Goal: Task Accomplishment & Management: Complete application form

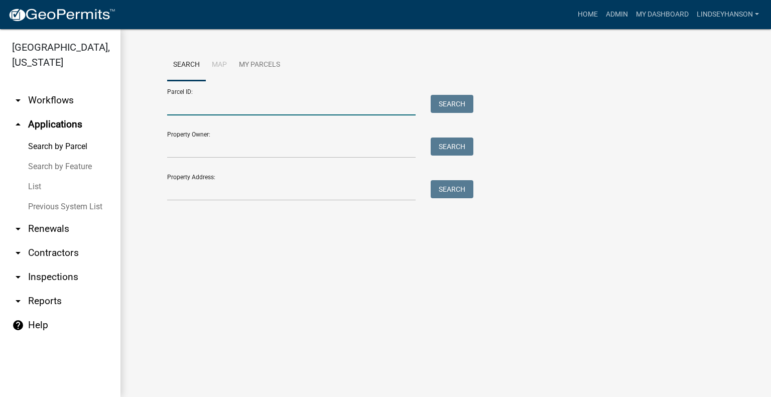
click at [238, 110] on input "Parcel ID:" at bounding box center [291, 105] width 248 height 21
paste input "38000290225000"
type input "38000290225000"
click at [450, 99] on button "Search" at bounding box center [451, 104] width 43 height 18
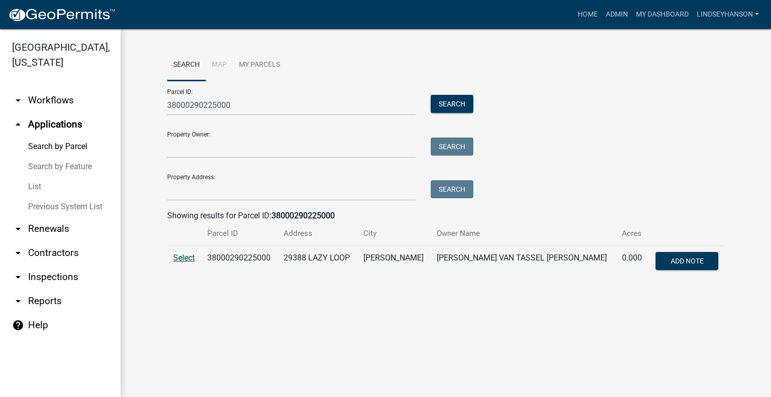
click at [183, 256] on span "Select" at bounding box center [184, 258] width 22 height 10
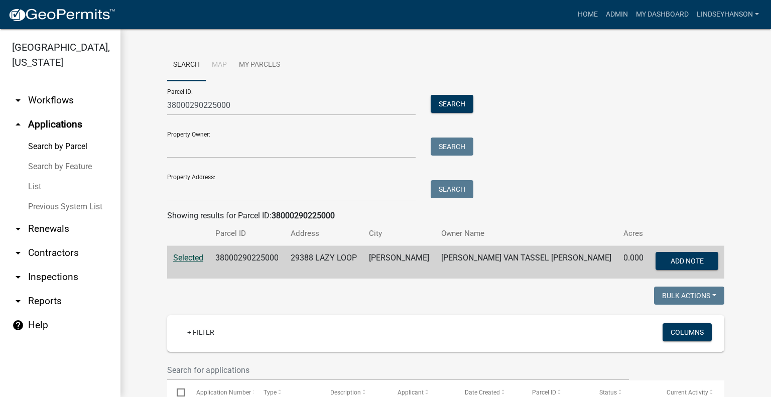
drag, startPoint x: 64, startPoint y: 97, endPoint x: 105, endPoint y: 102, distance: 41.0
click at [64, 97] on link "arrow_drop_down Workflows" at bounding box center [60, 100] width 120 height 24
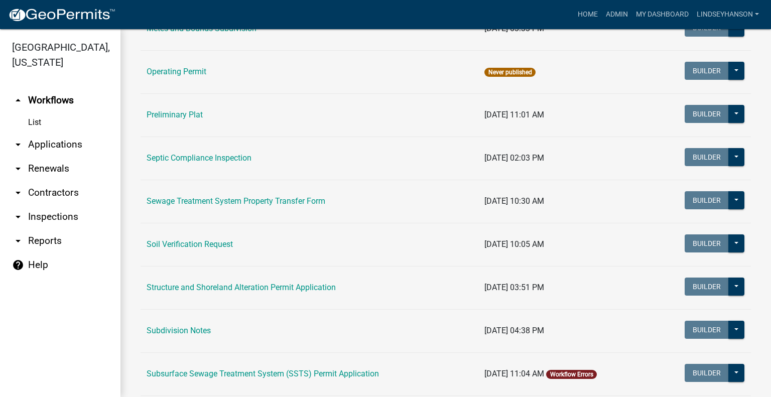
scroll to position [474, 0]
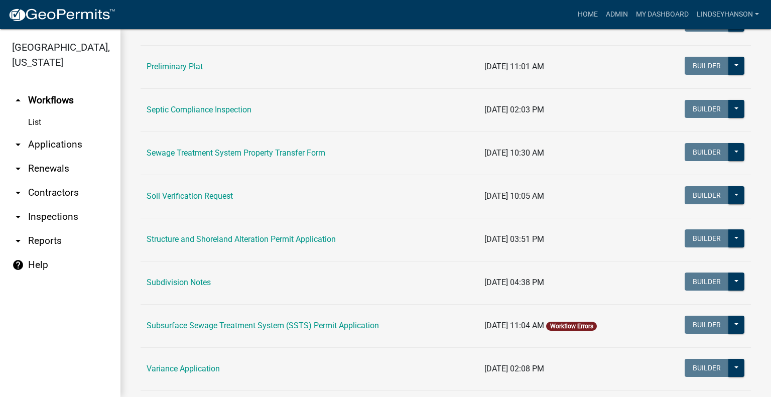
click at [309, 327] on link "Subsurface Sewage Treatment System (SSTS) Permit Application" at bounding box center [262, 326] width 232 height 10
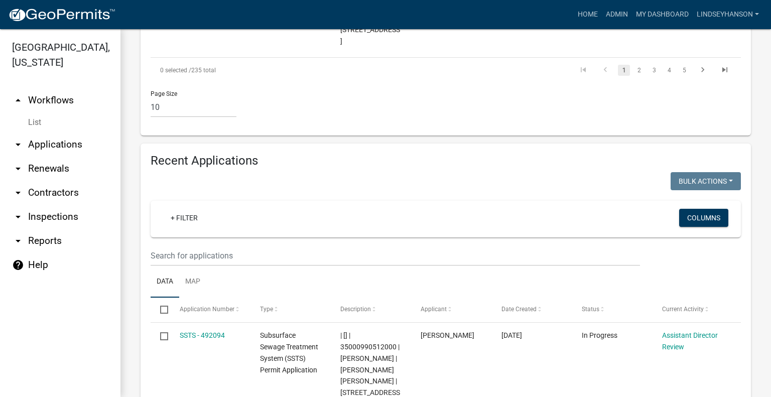
scroll to position [1290, 0]
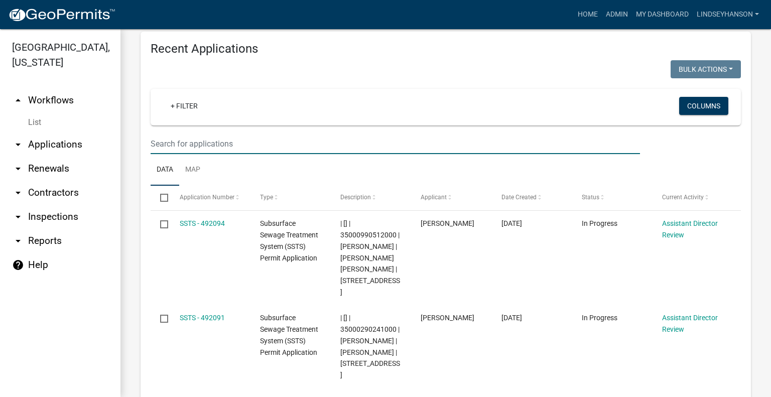
click at [389, 133] on input "text" at bounding box center [395, 143] width 489 height 21
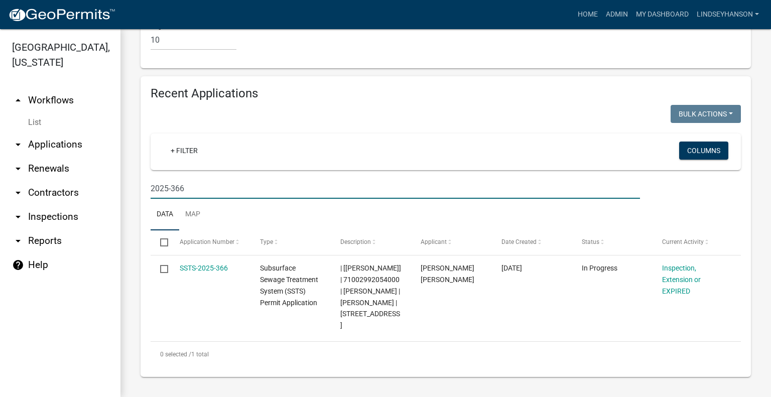
scroll to position [1201, 0]
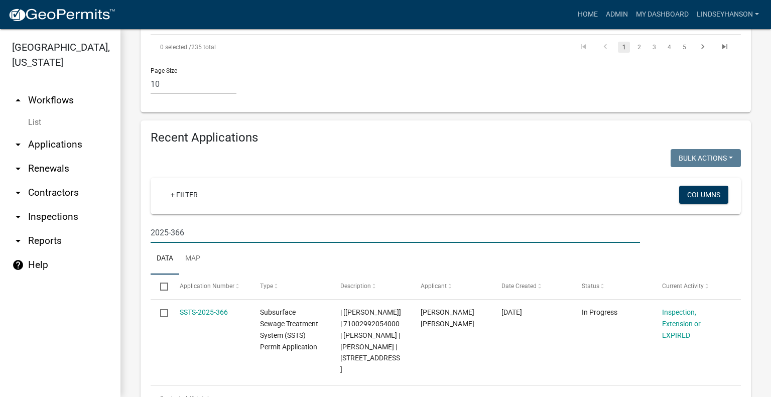
type input "2025-366"
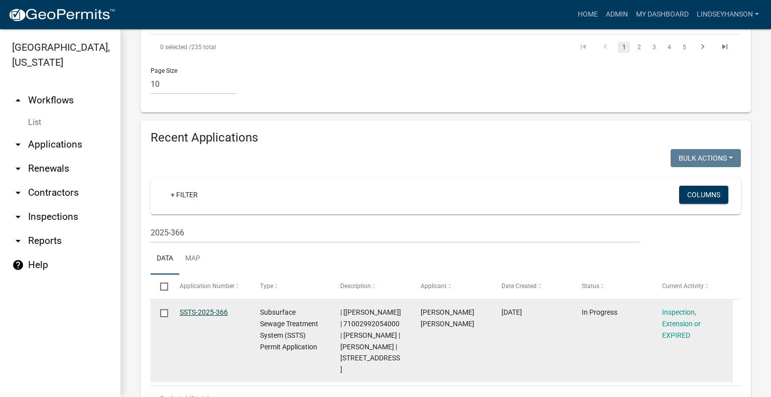
click at [202, 308] on link "SSTS-2025-366" at bounding box center [204, 312] width 48 height 8
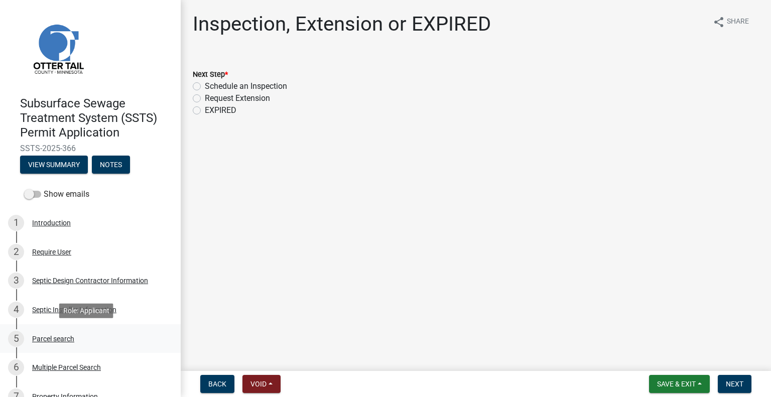
drag, startPoint x: 66, startPoint y: 342, endPoint x: 80, endPoint y: 342, distance: 13.5
click at [66, 342] on div "Parcel search" at bounding box center [53, 338] width 42 height 7
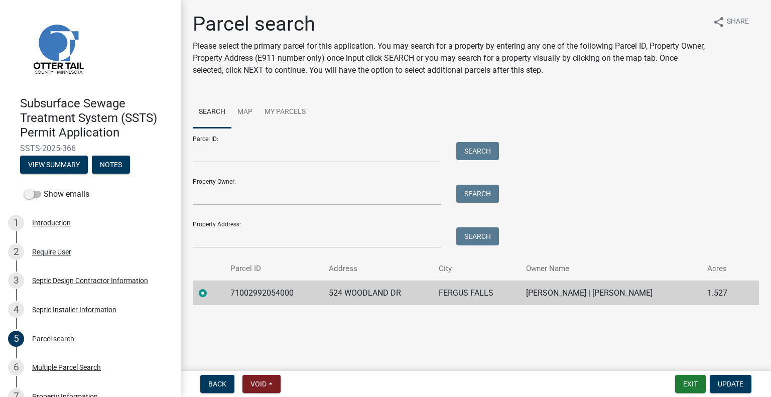
click at [257, 297] on td "71002992054000" at bounding box center [273, 292] width 98 height 25
copy td "71002992054000"
click at [360, 282] on td "524 WOODLAND DR" at bounding box center [378, 292] width 110 height 25
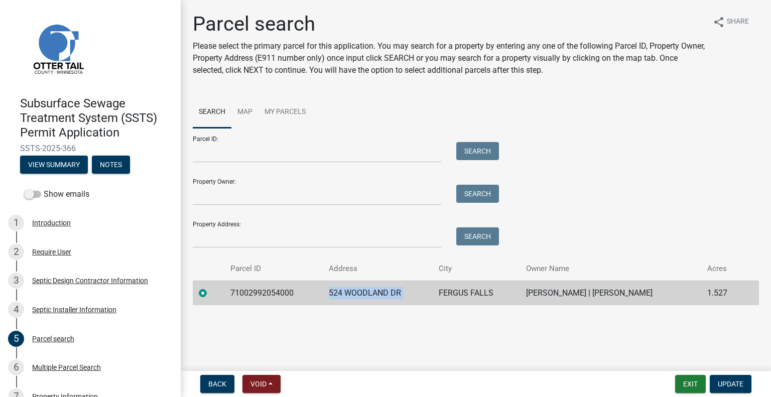
click at [360, 282] on td "524 WOODLAND DR" at bounding box center [378, 292] width 110 height 25
copy td "524 WOODLAND DR"
click at [441, 297] on td "FERGUS FALLS" at bounding box center [475, 292] width 87 height 25
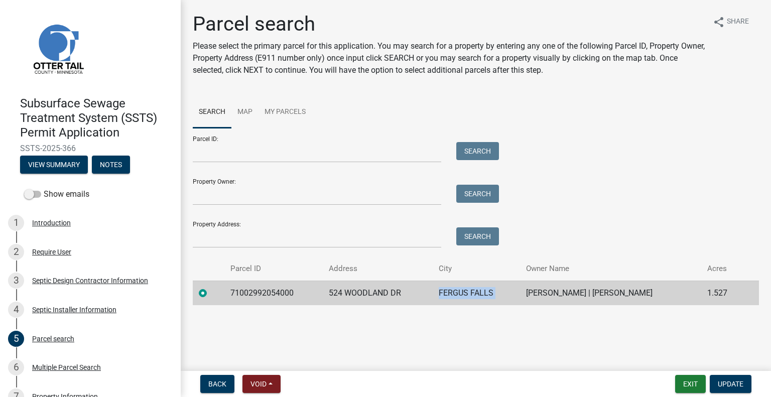
copy td "FERGUS FALLS"
click at [555, 292] on td "EUGENE E SCHMIDT | MAXINE M SCHMIDT" at bounding box center [610, 292] width 181 height 25
copy td "EUGENE E SCHMIDT | MAXINE M SCHMIDT"
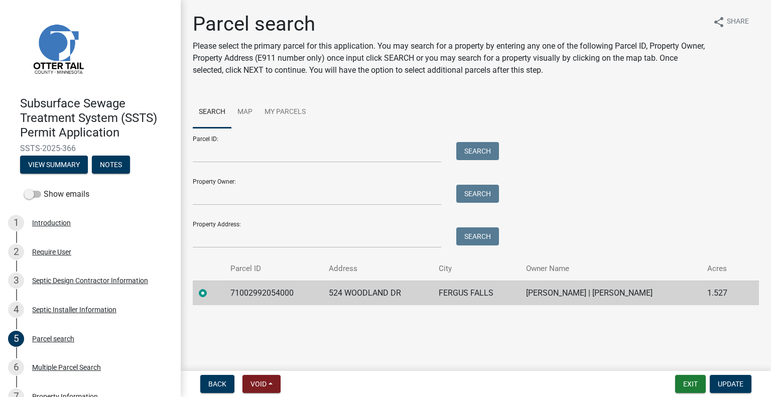
drag, startPoint x: 172, startPoint y: 118, endPoint x: 172, endPoint y: 126, distance: 8.0
click at [172, 126] on header "Subsurface Sewage Treatment System (SSTS) Permit Application SSTS-2025-366 View…" at bounding box center [90, 92] width 181 height 184
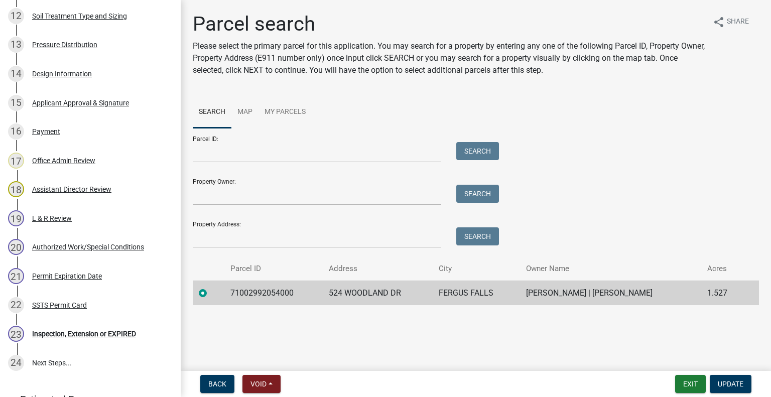
scroll to position [598, 0]
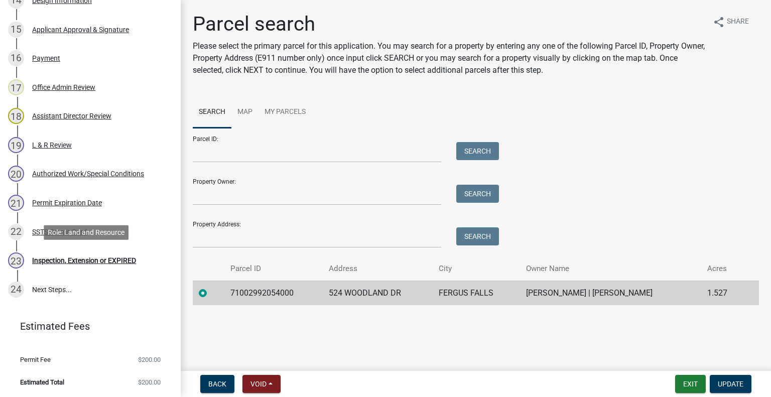
drag, startPoint x: 106, startPoint y: 265, endPoint x: 275, endPoint y: 240, distance: 170.9
click at [106, 264] on div "23 Inspection, Extension or EXPIRED" at bounding box center [86, 260] width 157 height 16
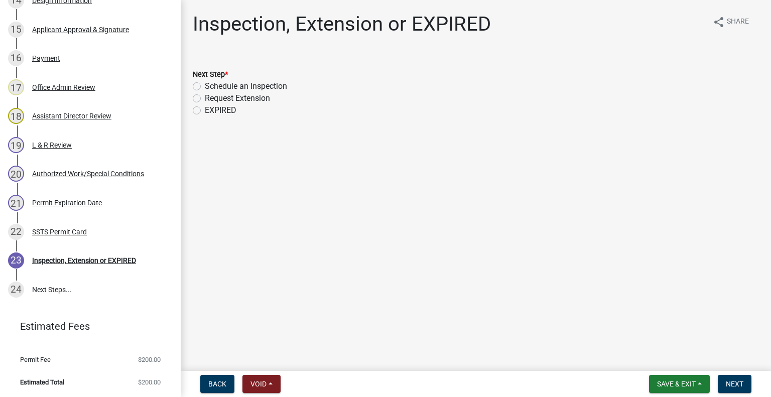
click at [271, 87] on label "Schedule an Inspection" at bounding box center [246, 86] width 82 height 12
click at [211, 87] on input "Schedule an Inspection" at bounding box center [208, 83] width 7 height 7
radio input "true"
click at [733, 379] on button "Next" at bounding box center [734, 384] width 34 height 18
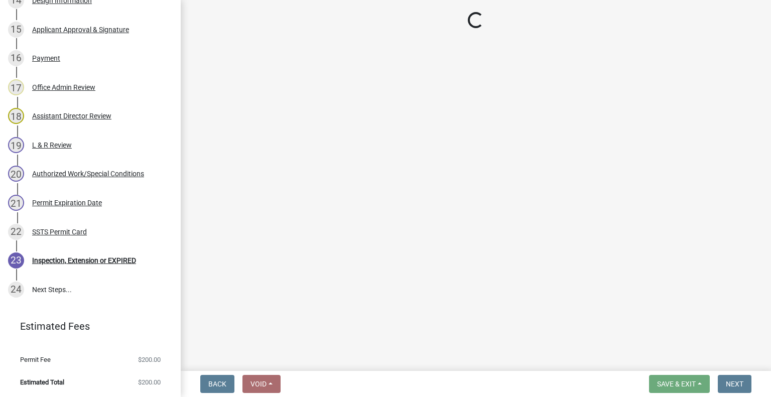
scroll to position [627, 0]
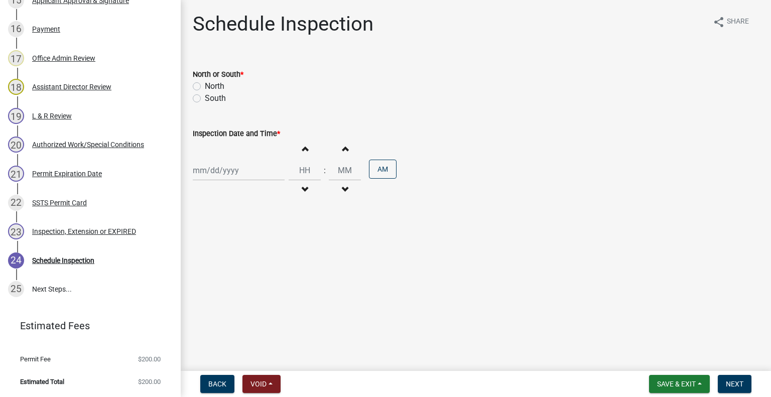
click at [209, 101] on label "South" at bounding box center [215, 98] width 21 height 12
click at [209, 99] on input "South" at bounding box center [208, 95] width 7 height 7
radio input "true"
click at [221, 166] on div at bounding box center [239, 170] width 92 height 21
select select "10"
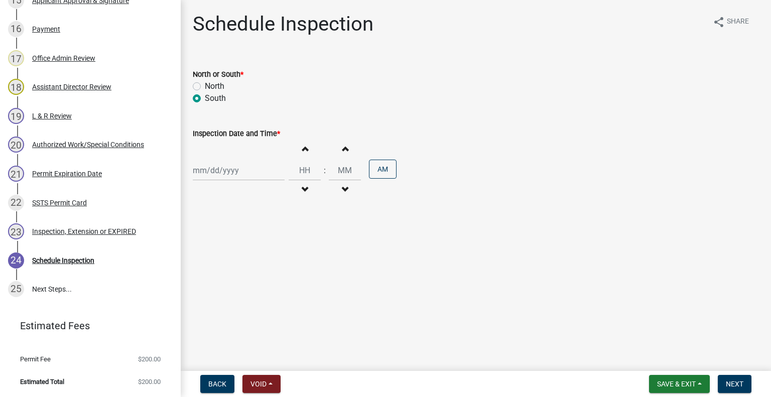
select select "2025"
click at [241, 254] on div "15" at bounding box center [235, 256] width 16 height 16
type input "10/15/2025"
click at [302, 190] on span "button" at bounding box center [304, 190] width 5 height 8
type input "11"
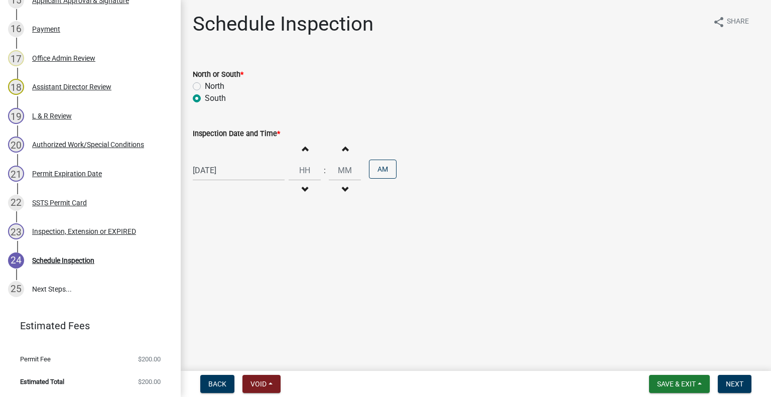
type input "00"
click at [303, 151] on button "Increment hours" at bounding box center [304, 148] width 21 height 18
type input "12"
click at [380, 175] on button "AM" at bounding box center [383, 169] width 28 height 19
click at [741, 381] on span "Next" at bounding box center [734, 384] width 18 height 8
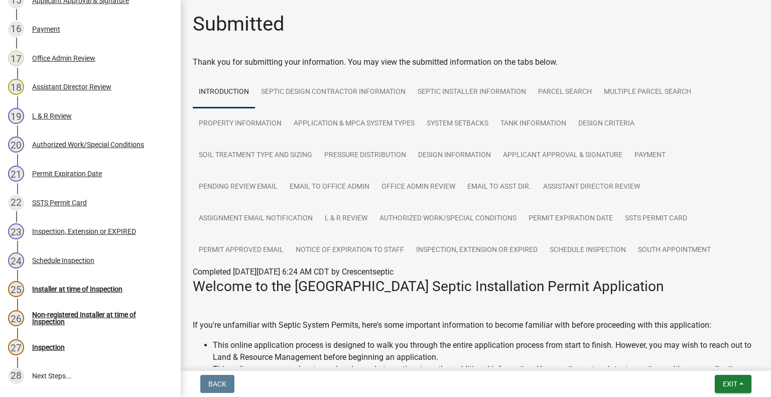
scroll to position [714, 0]
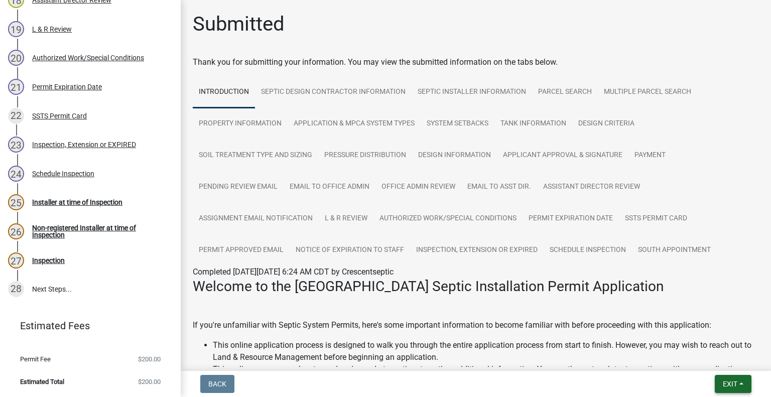
click at [726, 383] on span "Exit" at bounding box center [729, 384] width 15 height 8
click at [705, 349] on button "Save & Exit" at bounding box center [711, 358] width 80 height 24
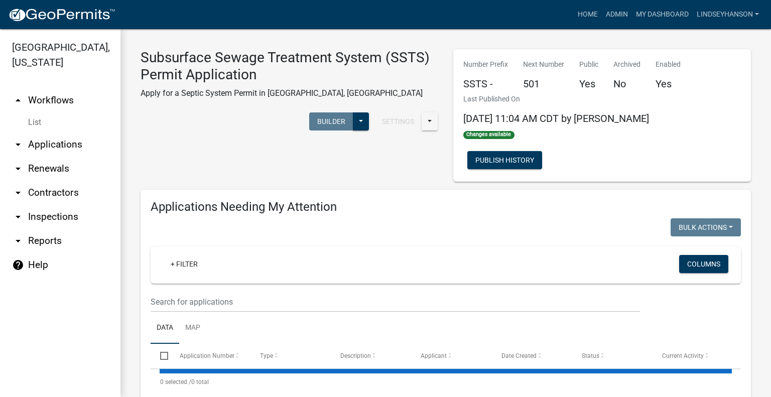
click at [82, 144] on link "arrow_drop_down Applications" at bounding box center [60, 144] width 120 height 24
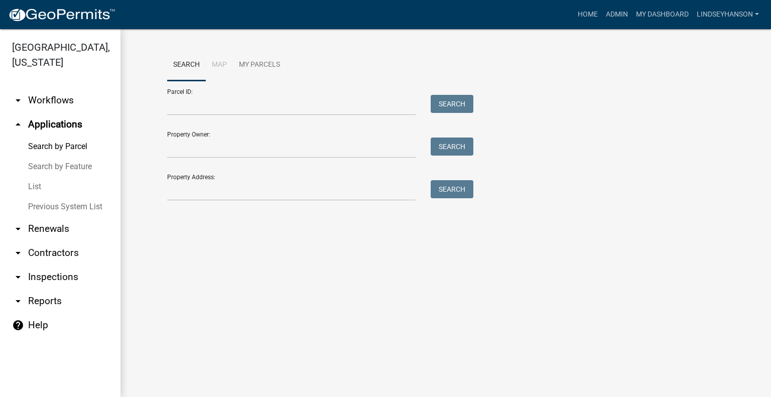
click at [75, 96] on link "arrow_drop_down Workflows" at bounding box center [60, 100] width 120 height 24
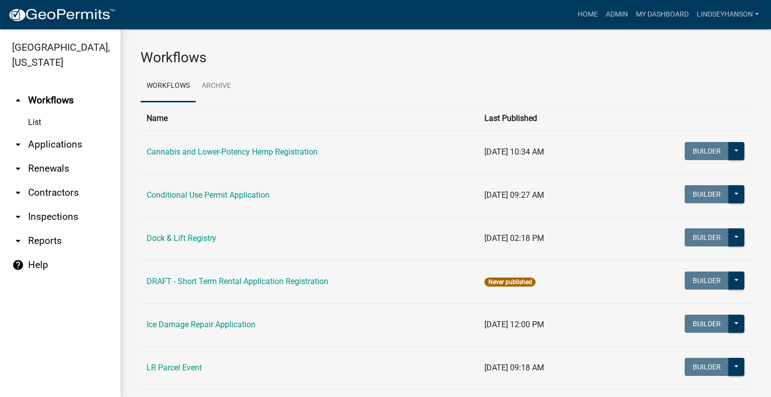
click at [67, 138] on link "arrow_drop_down Applications" at bounding box center [60, 144] width 120 height 24
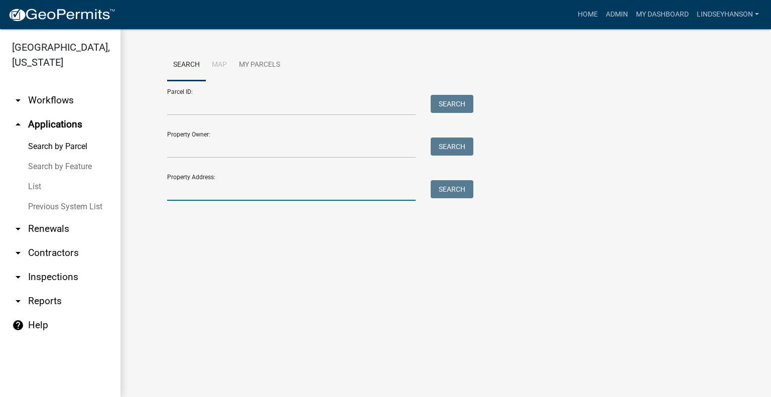
click at [229, 196] on input "Property Address:" at bounding box center [291, 190] width 248 height 21
click at [223, 103] on input "Parcel ID:" at bounding box center [291, 105] width 248 height 21
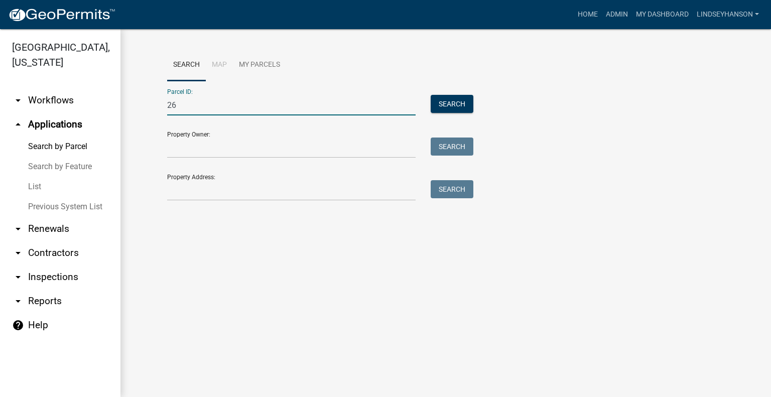
type input "26"
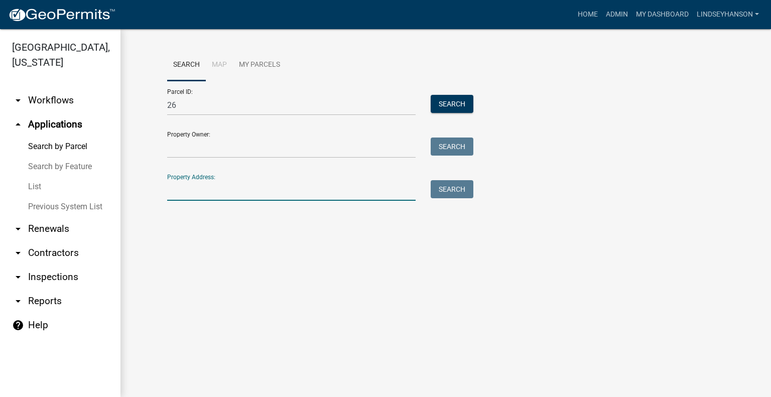
click at [174, 192] on input "Property Address:" at bounding box center [291, 190] width 248 height 21
type input "26705"
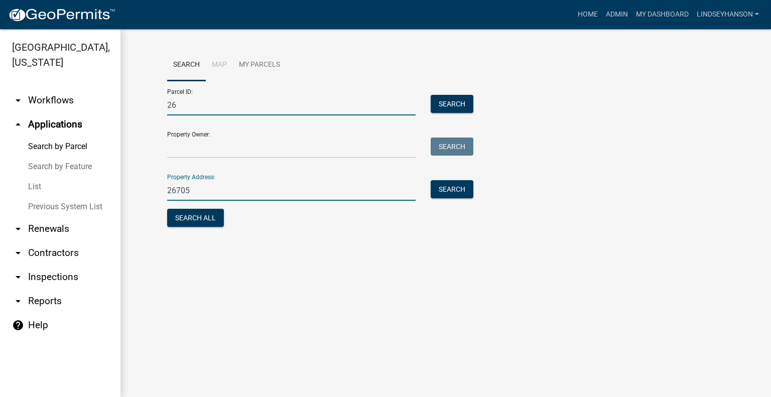
click at [238, 110] on input "26" at bounding box center [291, 105] width 248 height 21
type input "2"
click at [285, 196] on input "26705" at bounding box center [291, 190] width 248 height 21
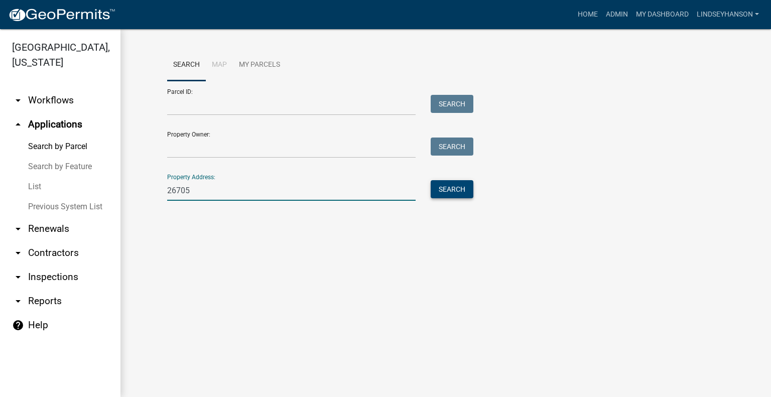
click at [468, 187] on button "Search" at bounding box center [451, 189] width 43 height 18
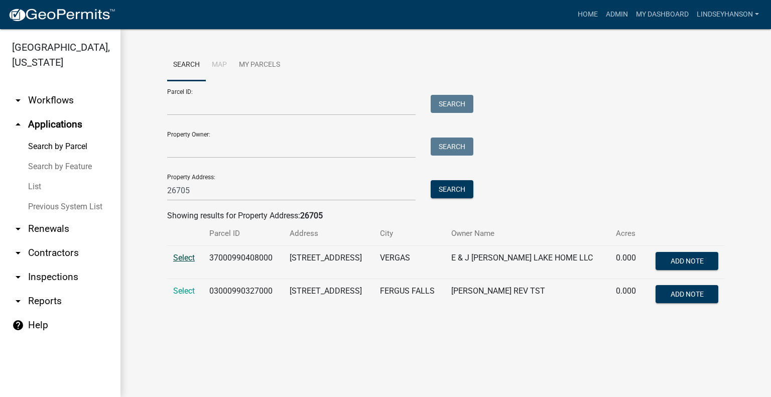
click at [191, 259] on span "Select" at bounding box center [184, 258] width 22 height 10
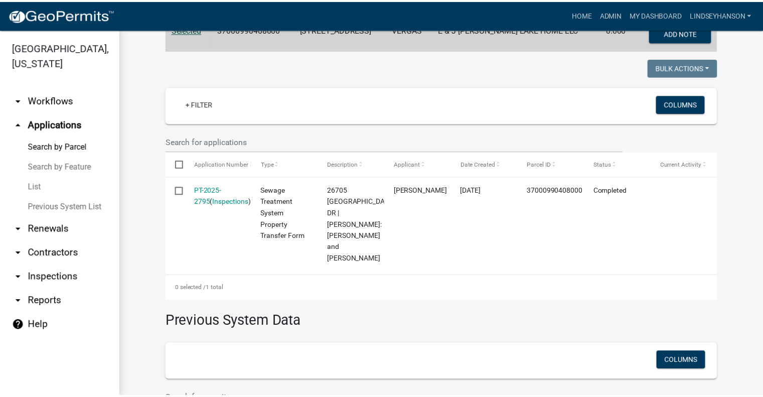
scroll to position [229, 0]
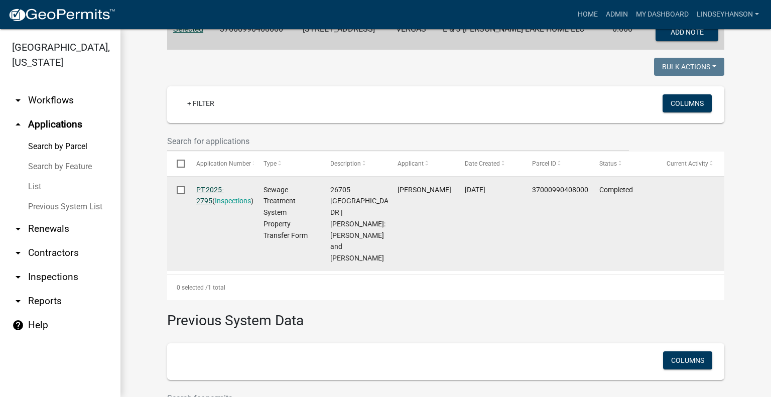
click at [214, 188] on link "PT-2025-2795" at bounding box center [210, 196] width 28 height 20
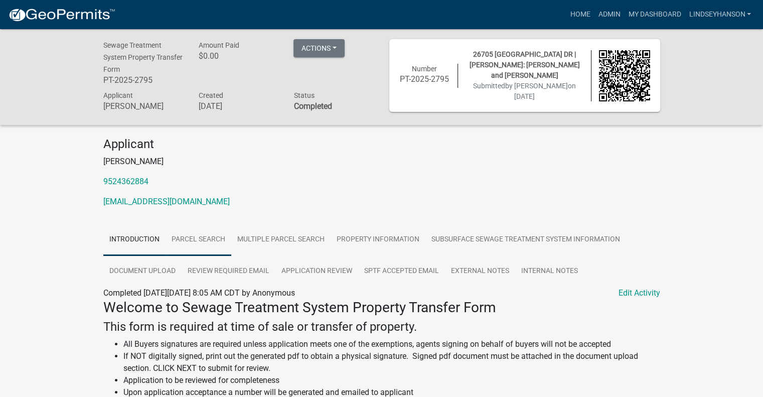
click at [198, 238] on link "Parcel search" at bounding box center [199, 240] width 66 height 32
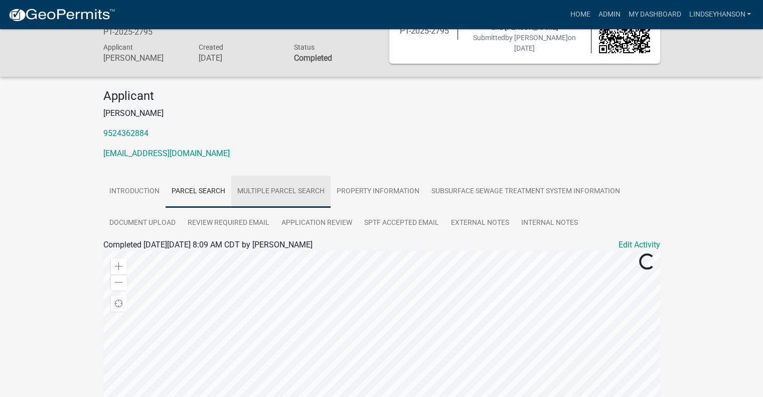
click at [275, 194] on link "Multiple Parcel Search" at bounding box center [280, 192] width 99 height 32
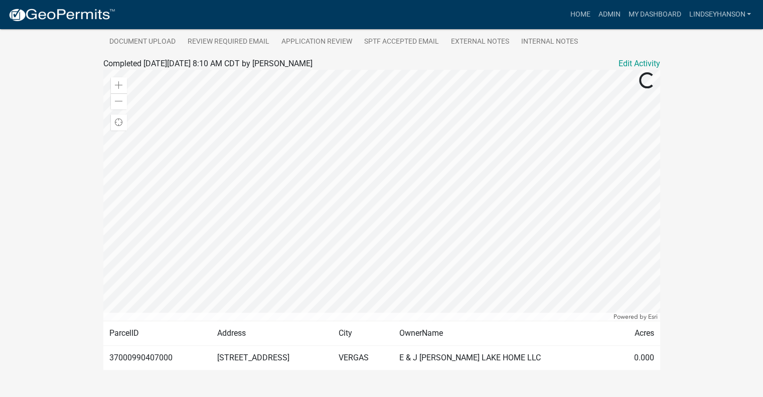
scroll to position [252, 0]
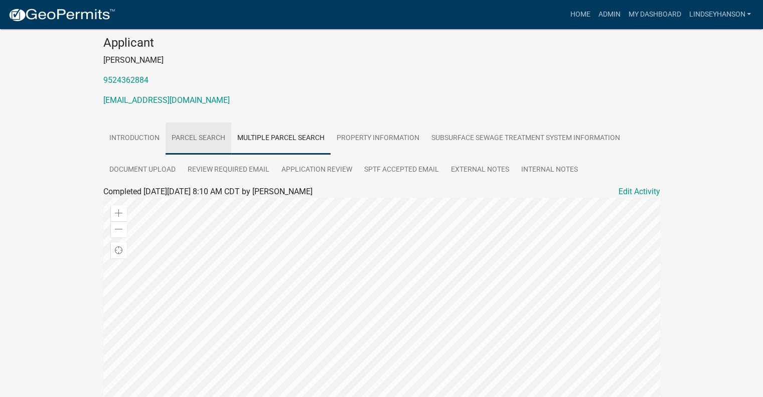
drag, startPoint x: 197, startPoint y: 137, endPoint x: 408, endPoint y: 134, distance: 210.7
click at [197, 136] on link "Parcel search" at bounding box center [199, 138] width 66 height 32
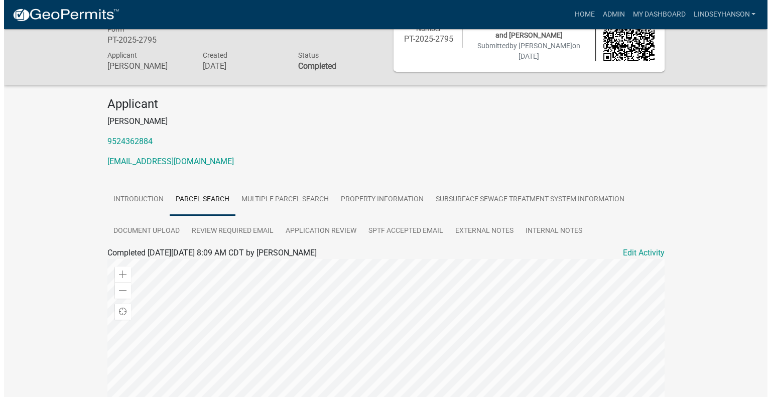
scroll to position [0, 0]
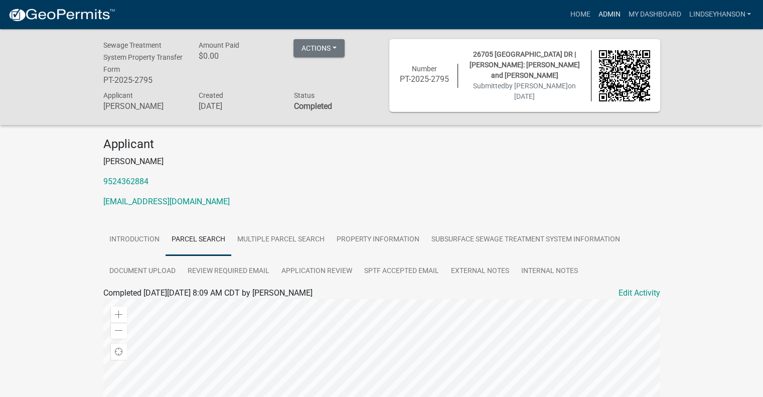
click at [610, 14] on link "Admin" at bounding box center [609, 14] width 30 height 19
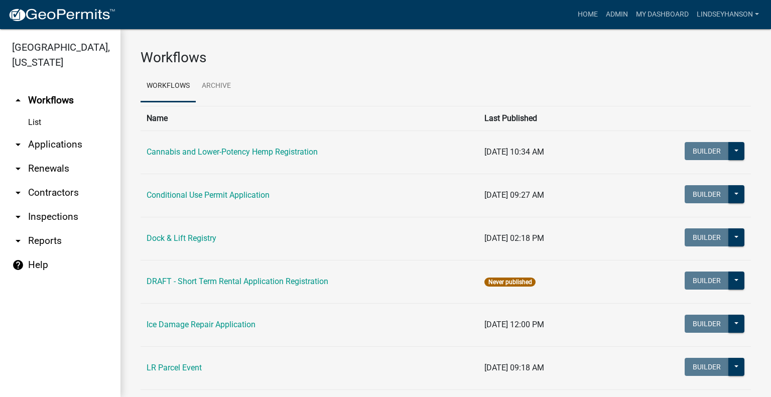
click at [32, 136] on link "arrow_drop_down Applications" at bounding box center [60, 144] width 120 height 24
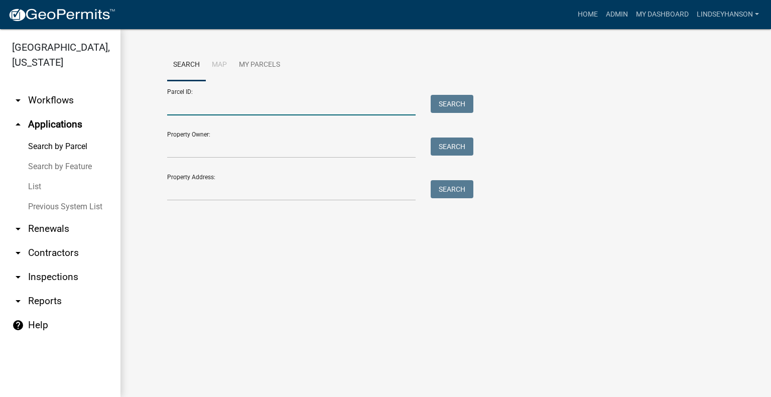
click at [214, 106] on input "Parcel ID:" at bounding box center [291, 105] width 248 height 21
paste input "41000040038003"
type input "41000040038003"
click at [444, 103] on button "Search" at bounding box center [451, 104] width 43 height 18
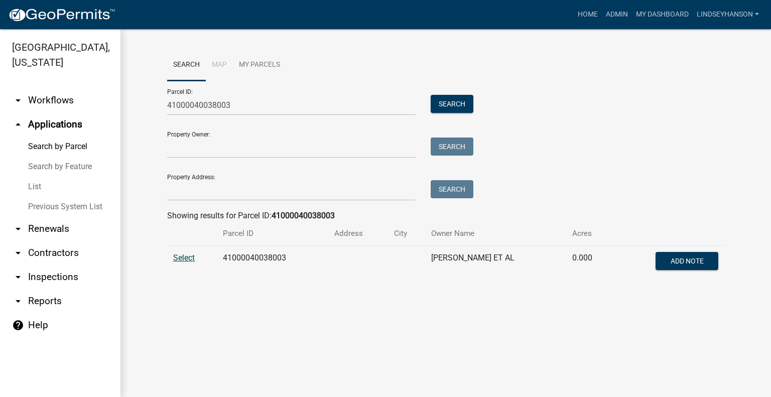
click at [184, 258] on span "Select" at bounding box center [184, 258] width 22 height 10
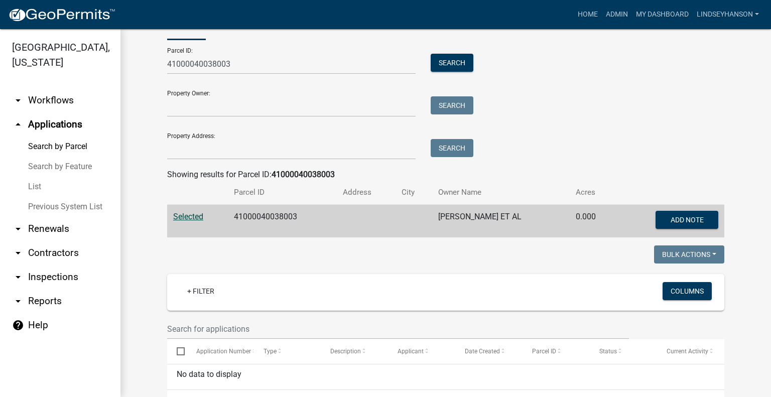
scroll to position [50, 0]
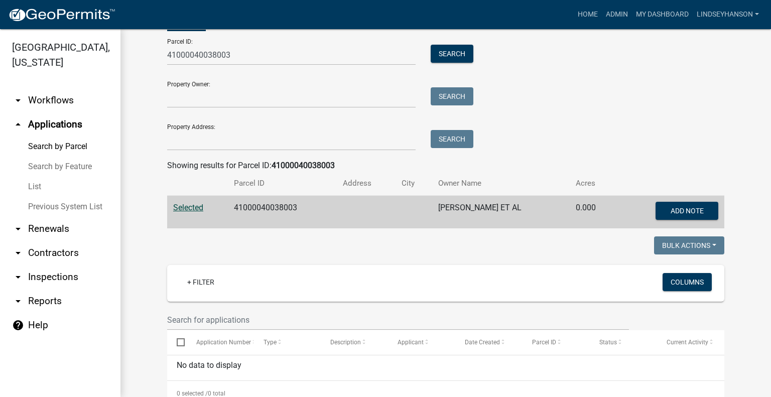
click at [78, 104] on link "arrow_drop_down Workflows" at bounding box center [60, 100] width 120 height 24
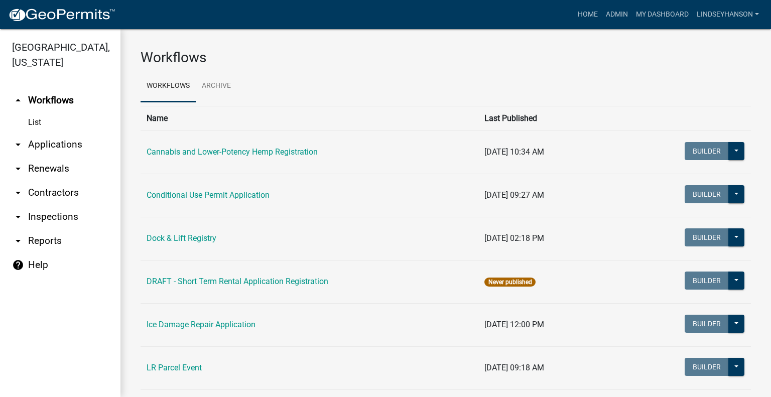
click at [81, 146] on link "arrow_drop_down Applications" at bounding box center [60, 144] width 120 height 24
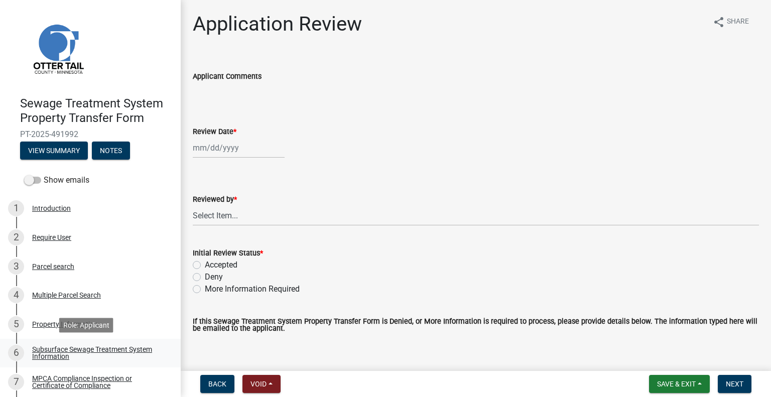
click at [84, 355] on div "Subsurface Sewage Treatment System Information" at bounding box center [98, 353] width 132 height 14
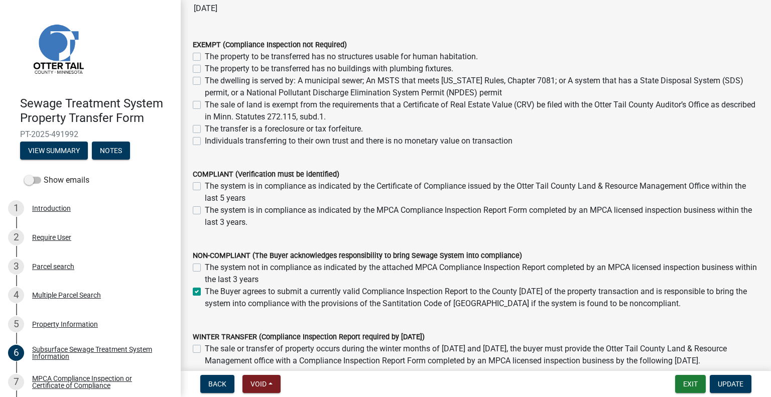
scroll to position [180, 0]
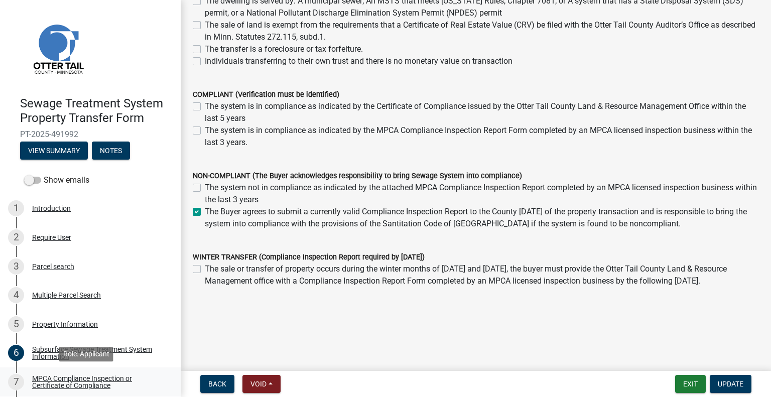
click at [103, 376] on div "MPCA Compliance Inspection or Certificate of Compliance" at bounding box center [98, 382] width 132 height 14
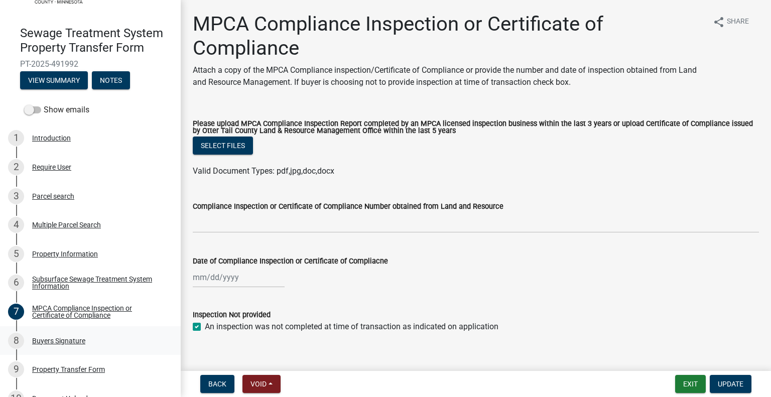
scroll to position [80, 0]
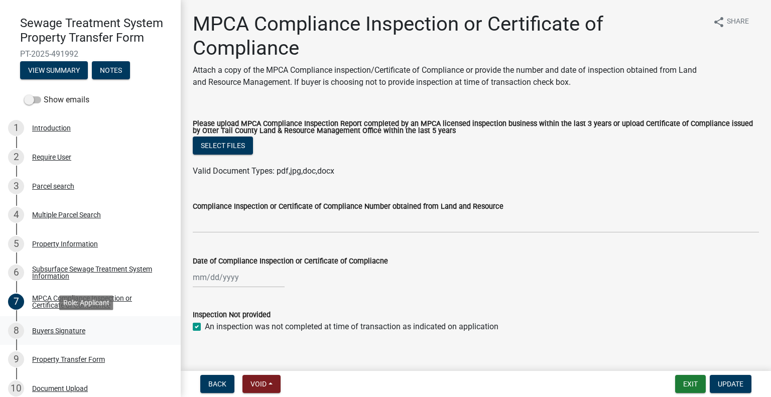
click at [81, 327] on div "Buyers Signature" at bounding box center [58, 330] width 53 height 7
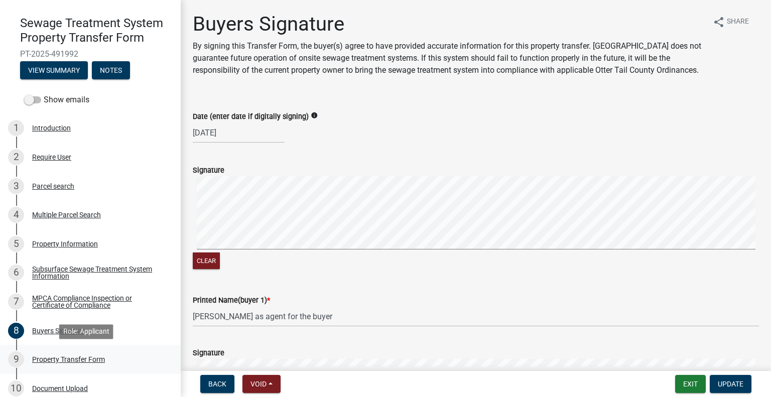
click at [86, 353] on div "9 Property Transfer Form" at bounding box center [86, 359] width 157 height 16
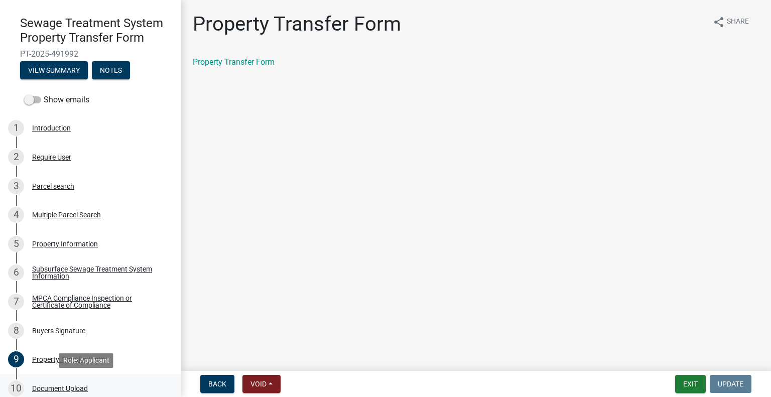
click at [84, 385] on div "Document Upload" at bounding box center [60, 388] width 56 height 7
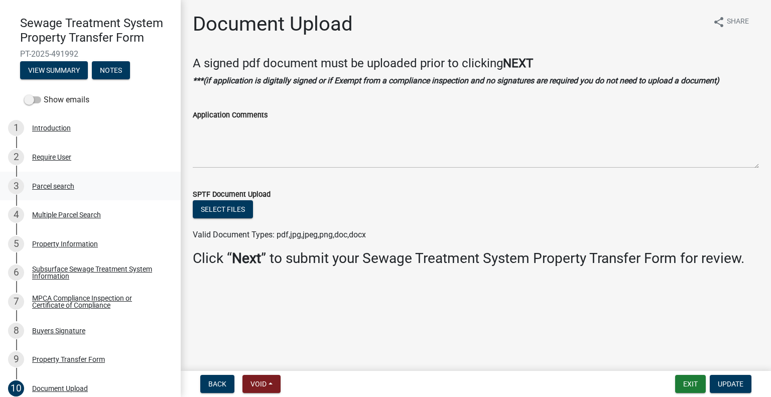
click at [68, 189] on div "Parcel search" at bounding box center [53, 186] width 42 height 7
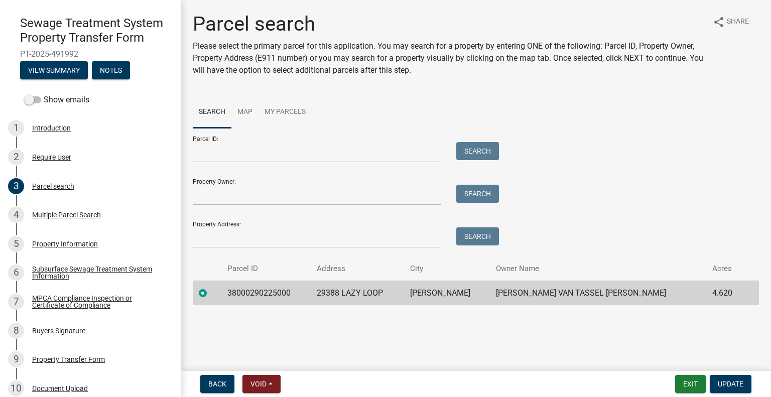
click at [257, 294] on td "38000290225000" at bounding box center [265, 292] width 89 height 25
copy td "38000290225000"
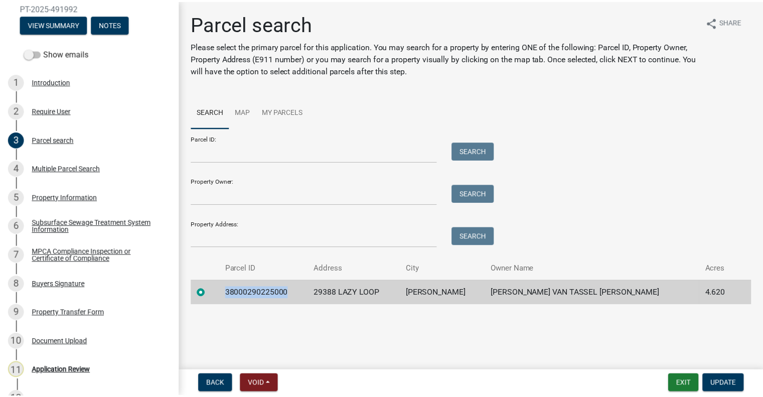
scroll to position [148, 0]
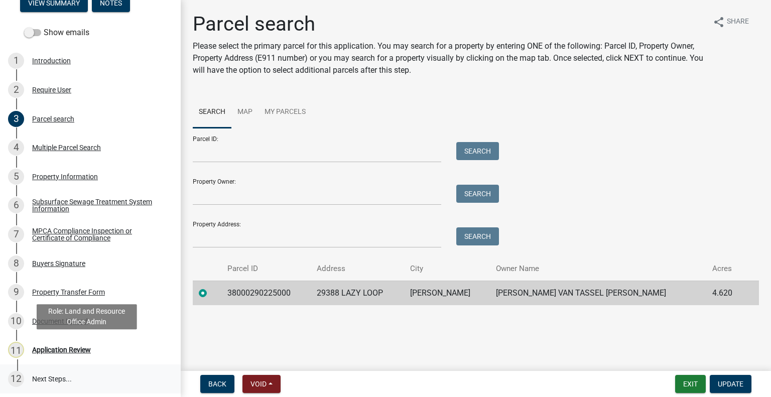
click at [65, 364] on link "12 Next Steps..." at bounding box center [90, 378] width 181 height 29
click at [70, 353] on div "Application Review" at bounding box center [61, 349] width 59 height 7
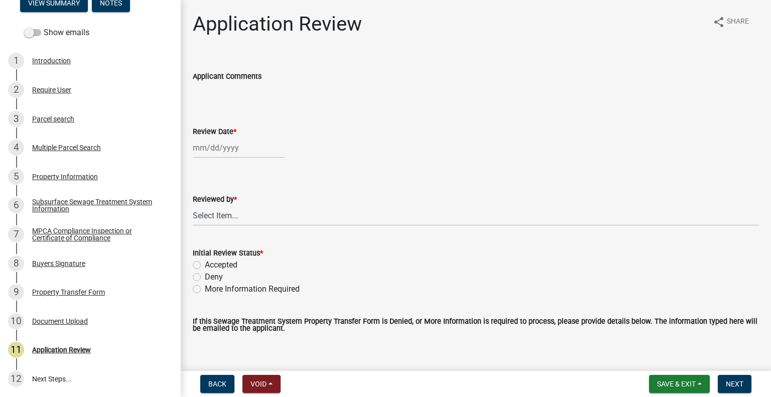
select select "10"
select select "2025"
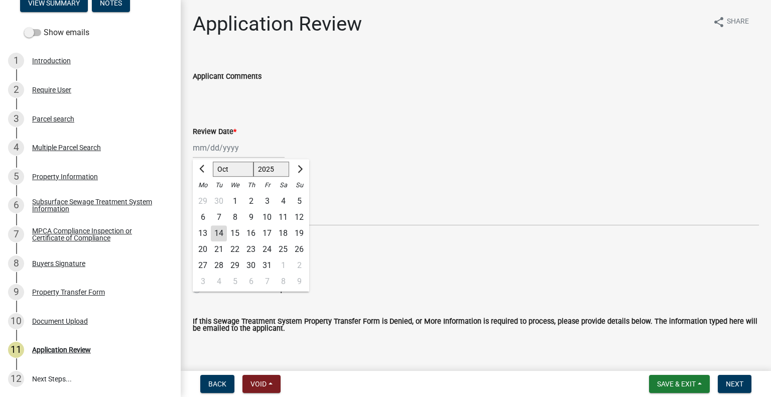
click at [253, 146] on div "Jan Feb Mar Apr May Jun Jul Aug Sep Oct Nov Dec 1525 1526 1527 1528 1529 1530 1…" at bounding box center [239, 147] width 92 height 21
click at [222, 234] on div "14" at bounding box center [219, 233] width 16 height 16
type input "10/14/2025"
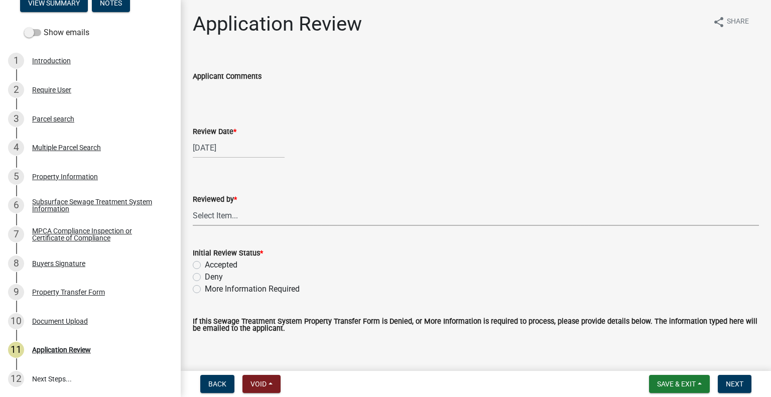
drag, startPoint x: 240, startPoint y: 221, endPoint x: 242, endPoint y: 214, distance: 7.2
click at [240, 221] on select "Select Item... Alexis Newark Amy Busko Andrea Perales Brittany Tollefson Christ…" at bounding box center [476, 215] width 566 height 21
click at [193, 205] on select "Select Item... Alexis Newark Amy Busko Andrea Perales Brittany Tollefson Christ…" at bounding box center [476, 215] width 566 height 21
select select "2217fab6-25d2-4df2-8e35-18ddd05e0fe8"
click at [232, 265] on label "Accepted" at bounding box center [221, 265] width 33 height 12
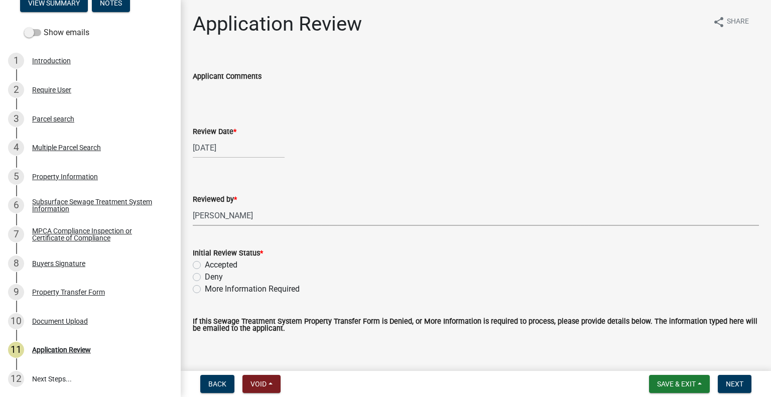
click at [211, 265] on input "Accepted" at bounding box center [208, 262] width 7 height 7
radio input "true"
click at [730, 385] on span "Next" at bounding box center [734, 384] width 18 height 8
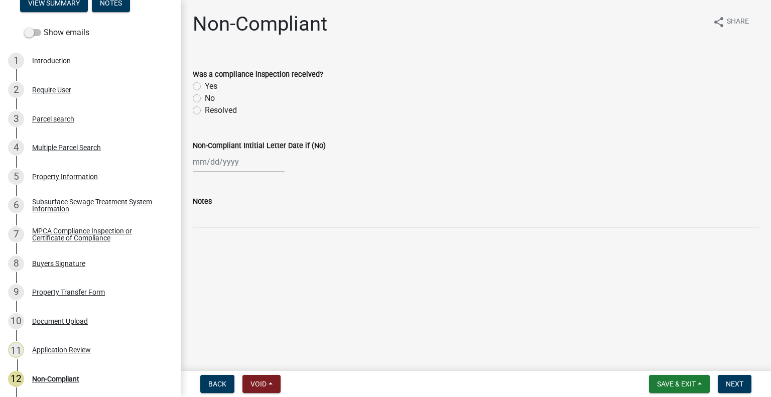
click at [205, 86] on label "Yes" at bounding box center [211, 86] width 13 height 12
click at [205, 86] on input "Yes" at bounding box center [208, 83] width 7 height 7
radio input "true"
click at [738, 384] on span "Next" at bounding box center [734, 384] width 18 height 8
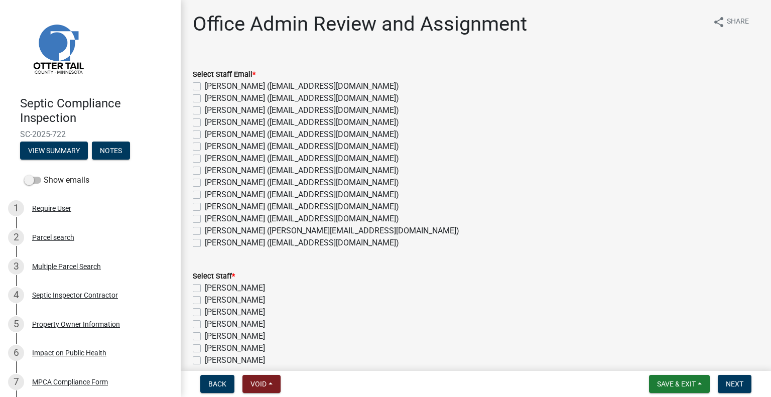
click at [219, 221] on label "[PERSON_NAME] ([EMAIL_ADDRESS][DOMAIN_NAME])" at bounding box center [302, 219] width 194 height 12
click at [211, 219] on input "[PERSON_NAME] ([EMAIL_ADDRESS][DOMAIN_NAME])" at bounding box center [208, 216] width 7 height 7
checkbox input "true"
checkbox input "false"
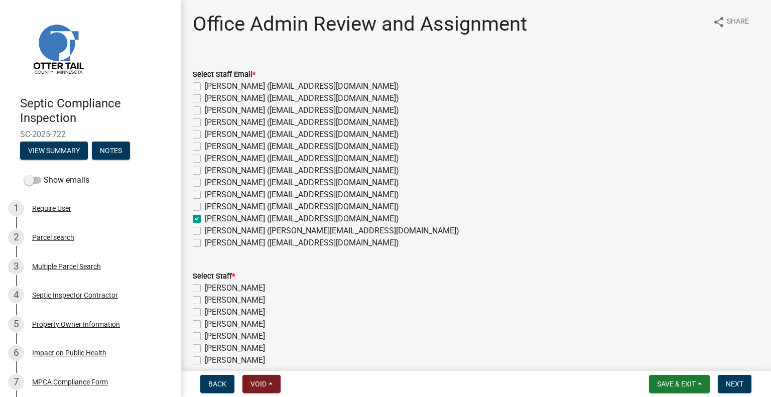
checkbox input "false"
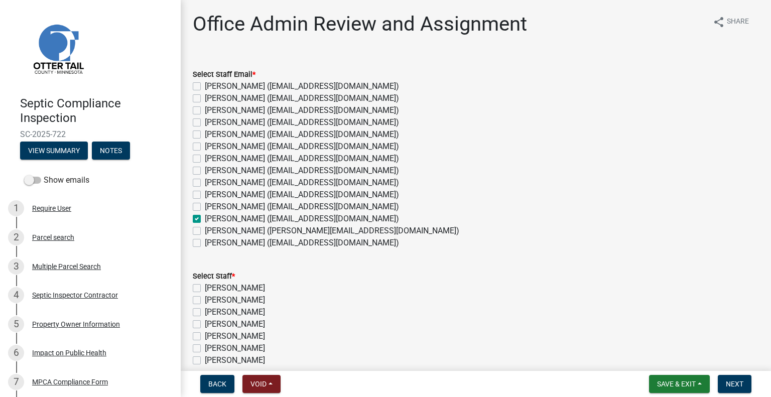
checkbox input "false"
checkbox input "true"
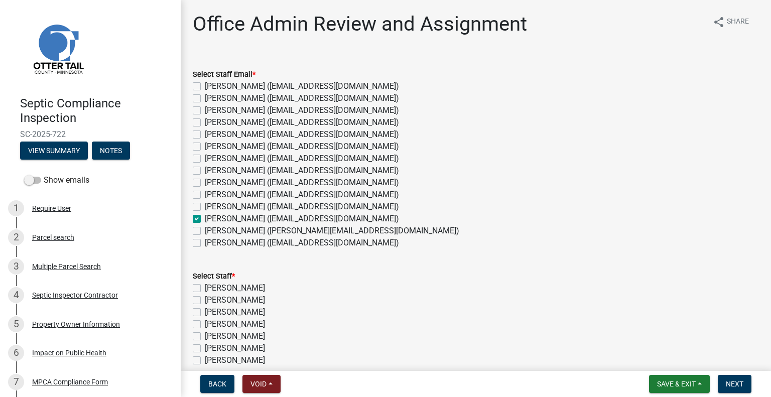
checkbox input "false"
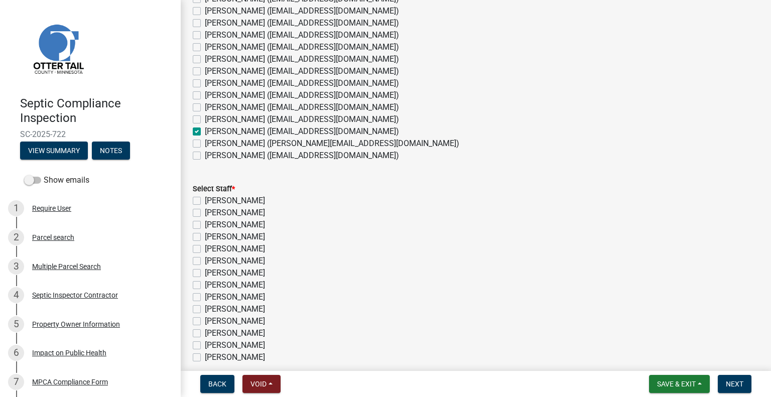
scroll to position [186, 0]
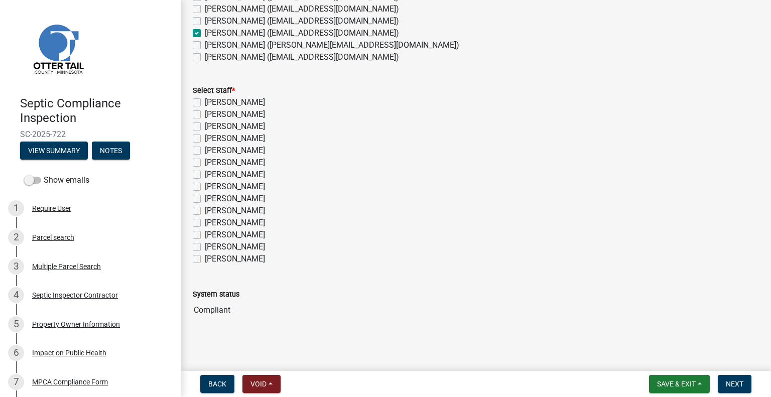
click at [240, 234] on label "Michelle Jevne" at bounding box center [235, 235] width 60 height 12
click at [211, 234] on input "Michelle Jevne" at bounding box center [208, 232] width 7 height 7
checkbox input "true"
checkbox input "false"
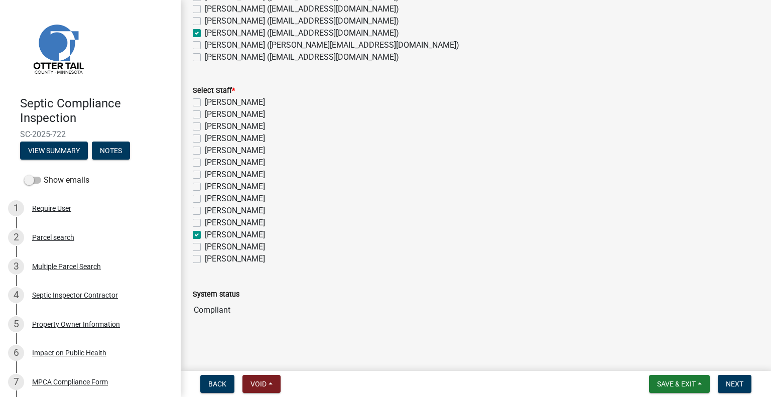
checkbox input "false"
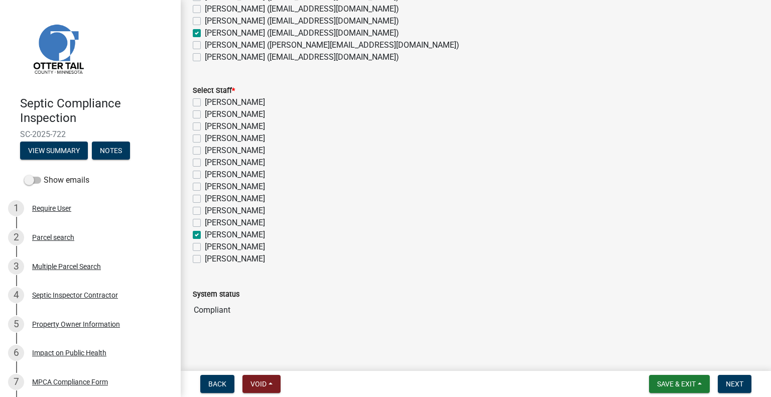
checkbox input "false"
checkbox input "true"
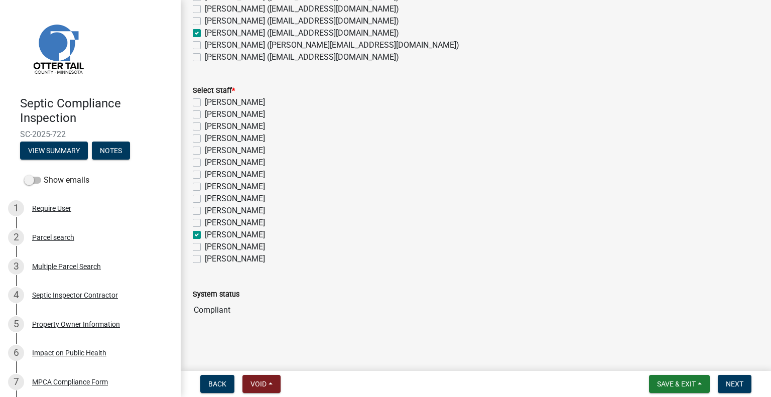
checkbox input "false"
click at [730, 385] on span "Next" at bounding box center [734, 384] width 18 height 8
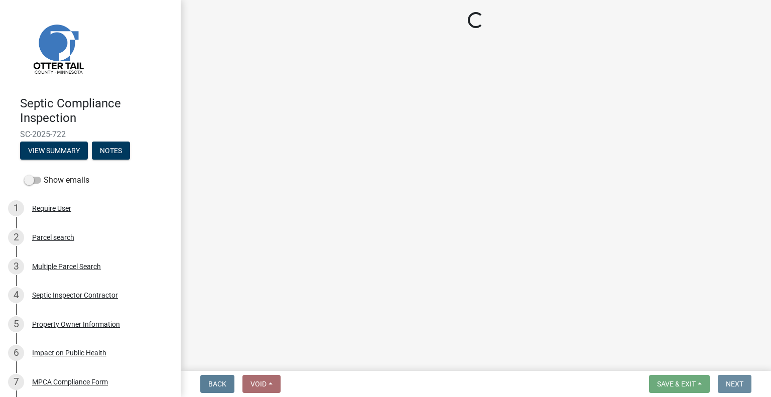
scroll to position [0, 0]
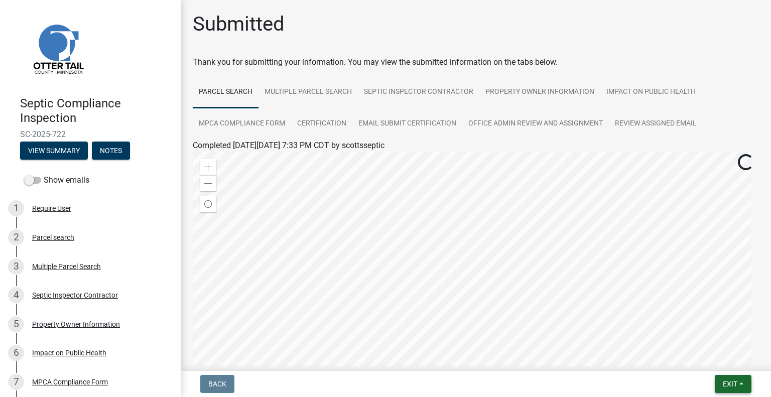
click at [722, 389] on button "Exit" at bounding box center [732, 384] width 37 height 18
click at [707, 363] on button "Save & Exit" at bounding box center [711, 358] width 80 height 24
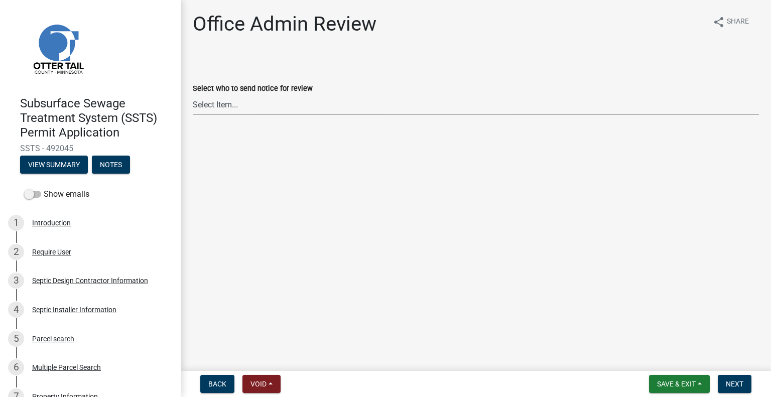
drag, startPoint x: 233, startPoint y: 103, endPoint x: 231, endPoint y: 113, distance: 10.2
click at [233, 103] on select "Select Item... Alexis Newark (anewark@ottertailcounty.gov) Amy Busko (abusko@ot…" at bounding box center [476, 104] width 566 height 21
click at [193, 94] on select "Select Item... Alexis Newark (anewark@ottertailcounty.gov) Amy Busko (abusko@ot…" at bounding box center [476, 104] width 566 height 21
select select "587f38f5-c90e-4c12-9e10-d3e23909bbca"
click at [737, 380] on span "Next" at bounding box center [734, 384] width 18 height 8
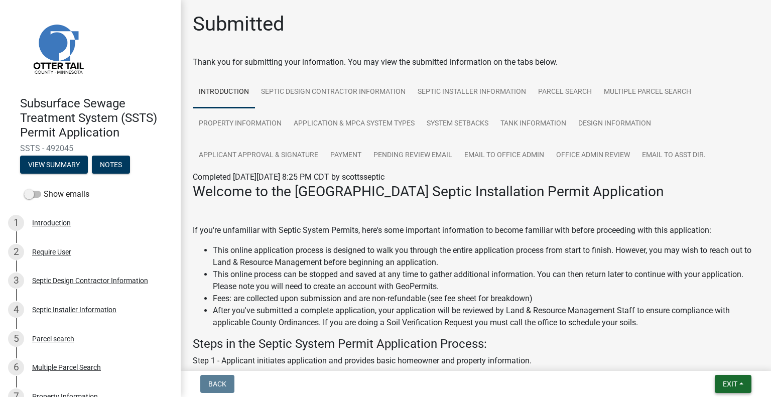
click at [733, 384] on span "Exit" at bounding box center [729, 384] width 15 height 8
click at [702, 365] on button "Save & Exit" at bounding box center [711, 358] width 80 height 24
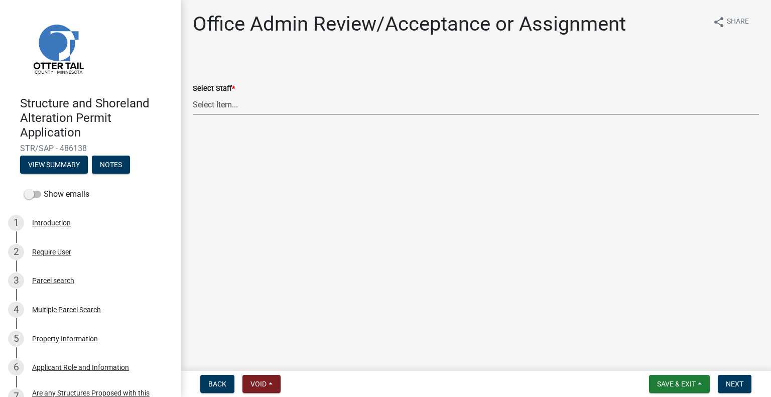
click at [261, 103] on select "Select Item... [PERSON_NAME] ([EMAIL_ADDRESS][DOMAIN_NAME]) [PERSON_NAME] ([EMA…" at bounding box center [476, 104] width 566 height 21
click at [193, 94] on select "Select Item... [PERSON_NAME] ([EMAIL_ADDRESS][DOMAIN_NAME]) [PERSON_NAME] ([EMA…" at bounding box center [476, 104] width 566 height 21
click at [231, 100] on select "Select Item... [PERSON_NAME] ([EMAIL_ADDRESS][DOMAIN_NAME]) [PERSON_NAME] ([EMA…" at bounding box center [476, 104] width 566 height 21
click at [193, 94] on select "Select Item... [PERSON_NAME] ([EMAIL_ADDRESS][DOMAIN_NAME]) [PERSON_NAME] ([EMA…" at bounding box center [476, 104] width 566 height 21
select select "587f38f5-c90e-4c12-9e10-d3e23909bbca"
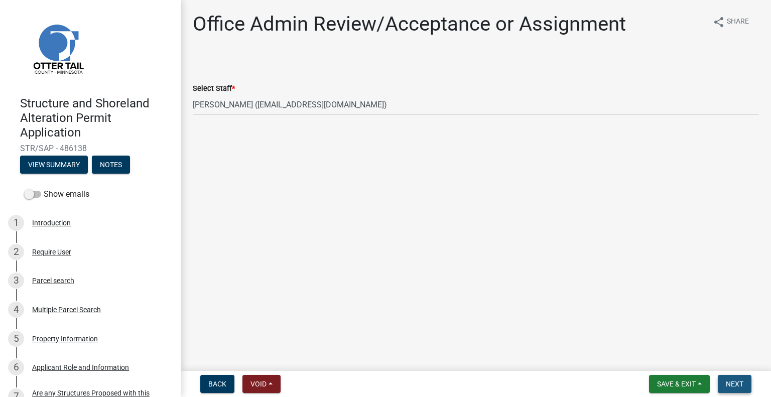
click at [729, 384] on span "Next" at bounding box center [734, 384] width 18 height 8
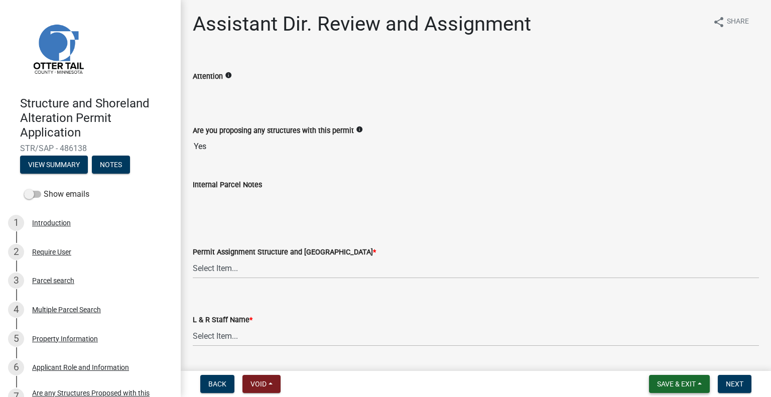
click at [674, 387] on span "Save & Exit" at bounding box center [676, 384] width 39 height 8
click at [651, 362] on button "Save & Exit" at bounding box center [669, 358] width 80 height 24
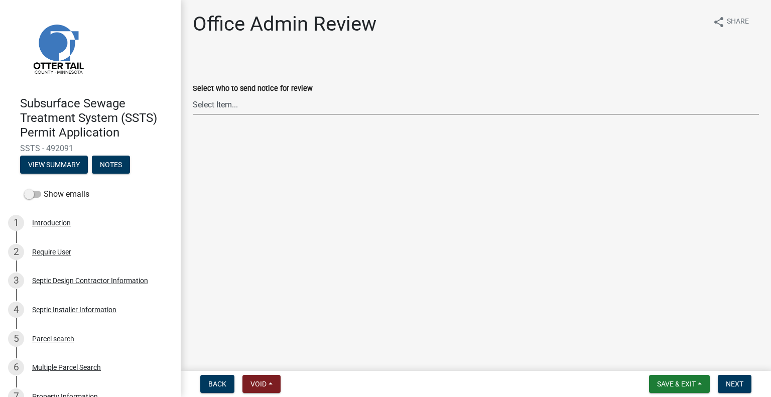
click at [229, 110] on select "Select Item... [PERSON_NAME] ([EMAIL_ADDRESS][DOMAIN_NAME]) [PERSON_NAME] ([EMA…" at bounding box center [476, 104] width 566 height 21
click at [193, 94] on select "Select Item... [PERSON_NAME] ([EMAIL_ADDRESS][DOMAIN_NAME]) [PERSON_NAME] ([EMA…" at bounding box center [476, 104] width 566 height 21
select select "587f38f5-c90e-4c12-9e10-d3e23909bbca"
click at [734, 385] on span "Next" at bounding box center [734, 384] width 18 height 8
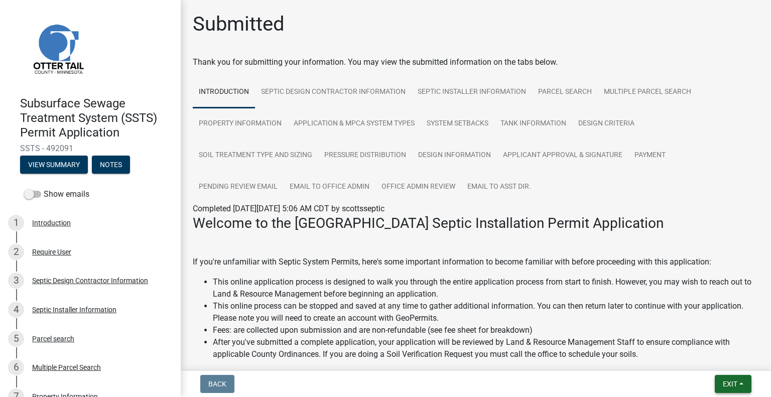
click at [735, 390] on button "Exit" at bounding box center [732, 384] width 37 height 18
click at [709, 358] on button "Save & Exit" at bounding box center [711, 358] width 80 height 24
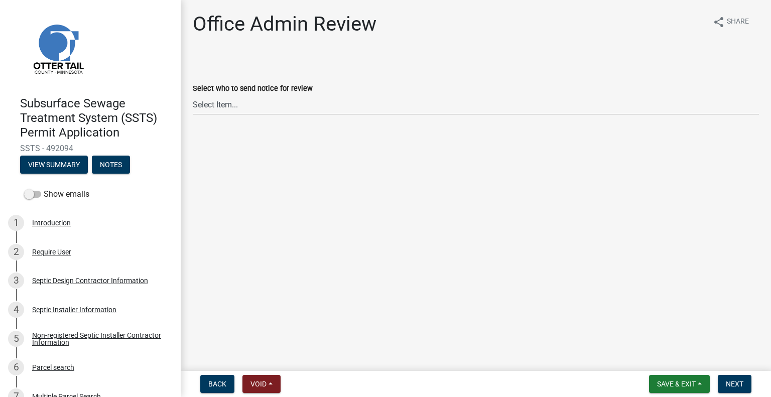
click at [243, 92] on label "Select who to send notice for review" at bounding box center [253, 88] width 120 height 7
click at [243, 94] on select "Select Item... [PERSON_NAME] ([EMAIL_ADDRESS][DOMAIN_NAME]) [PERSON_NAME] ([EMA…" at bounding box center [476, 104] width 566 height 21
click at [239, 96] on select "Select Item... [PERSON_NAME] ([EMAIL_ADDRESS][DOMAIN_NAME]) [PERSON_NAME] ([EMA…" at bounding box center [476, 104] width 566 height 21
click at [193, 94] on select "Select Item... [PERSON_NAME] ([EMAIL_ADDRESS][DOMAIN_NAME]) [PERSON_NAME] ([EMA…" at bounding box center [476, 104] width 566 height 21
select select "587f38f5-c90e-4c12-9e10-d3e23909bbca"
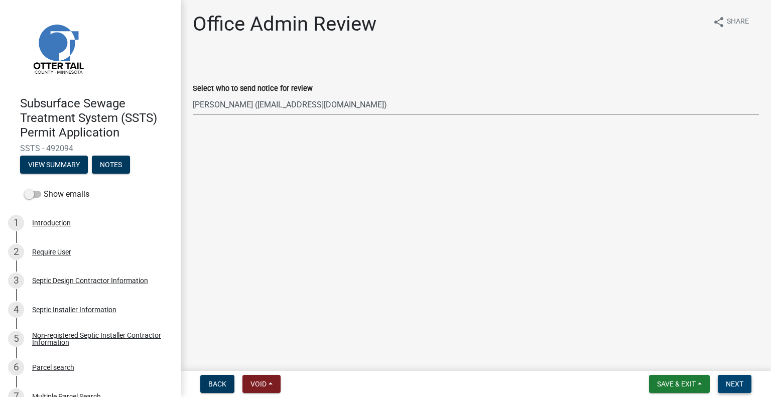
drag, startPoint x: 730, startPoint y: 385, endPoint x: 737, endPoint y: 380, distance: 7.8
click at [731, 385] on span "Next" at bounding box center [734, 384] width 18 height 8
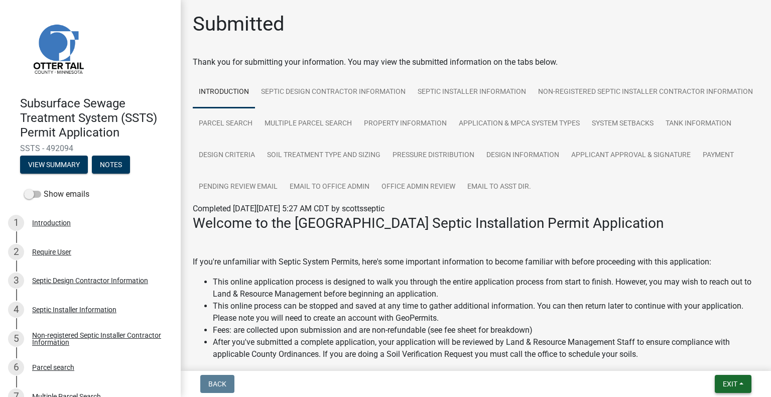
click at [725, 383] on span "Exit" at bounding box center [729, 384] width 15 height 8
click at [719, 364] on button "Save & Exit" at bounding box center [711, 358] width 80 height 24
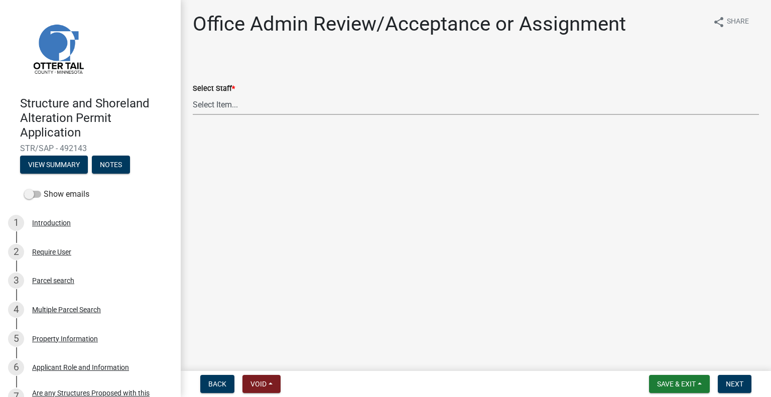
click at [229, 106] on select "Select Item... [PERSON_NAME] ([EMAIL_ADDRESS][DOMAIN_NAME]) [PERSON_NAME] ([EMA…" at bounding box center [476, 104] width 566 height 21
click at [193, 94] on select "Select Item... [PERSON_NAME] ([EMAIL_ADDRESS][DOMAIN_NAME]) [PERSON_NAME] ([EMA…" at bounding box center [476, 104] width 566 height 21
select select "587f38f5-c90e-4c12-9e10-d3e23909bbca"
click at [731, 380] on span "Next" at bounding box center [734, 384] width 18 height 8
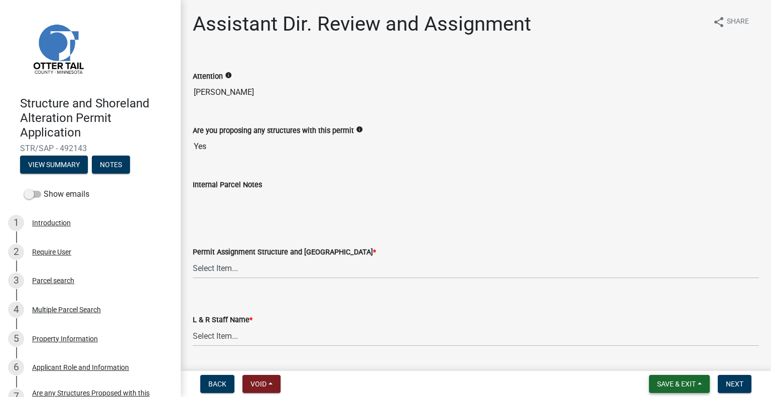
click at [669, 381] on span "Save & Exit" at bounding box center [676, 384] width 39 height 8
click at [660, 358] on button "Save & Exit" at bounding box center [669, 358] width 80 height 24
